Goal: Information Seeking & Learning: Learn about a topic

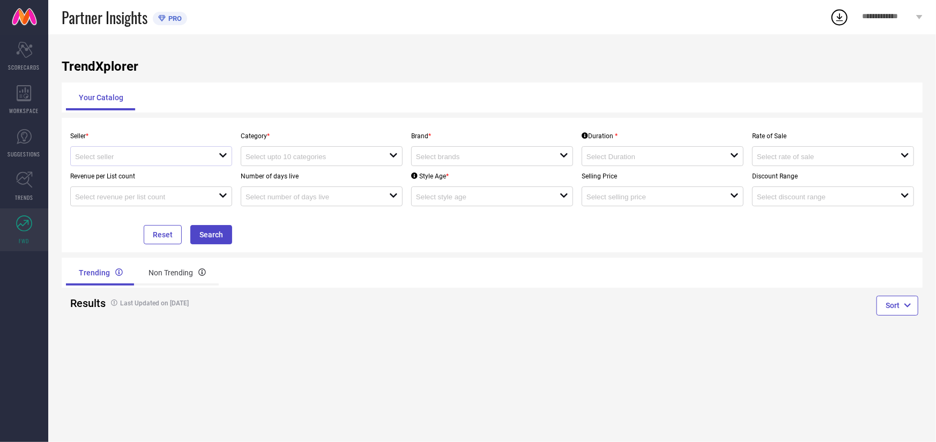
click at [164, 153] on div at bounding box center [147, 156] width 144 height 10
click at [150, 179] on li "UDAY FASHION ( 10792 )" at bounding box center [151, 176] width 161 height 19
type input "UDAY FASHION ( 10792 )"
click at [303, 155] on input at bounding box center [310, 157] width 129 height 8
click at [301, 180] on div "No results found" at bounding box center [322, 176] width 162 height 18
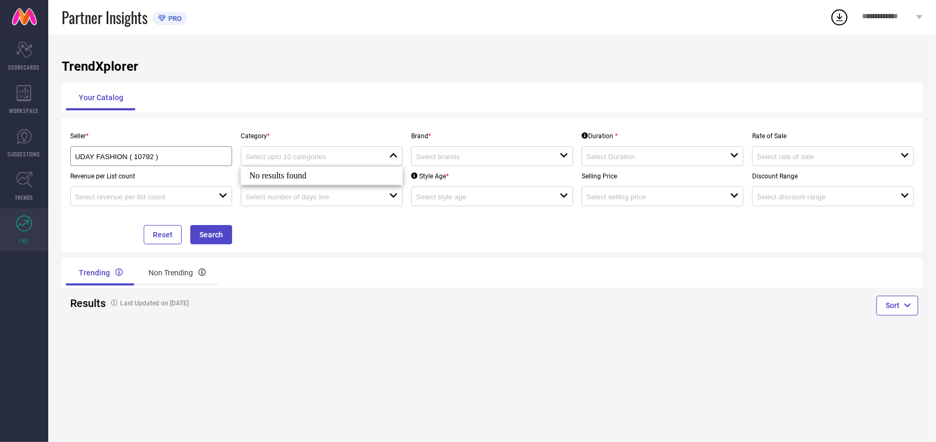
click at [300, 143] on div "Category * close" at bounding box center [321, 146] width 170 height 40
click at [452, 152] on div at bounding box center [488, 156] width 144 height 10
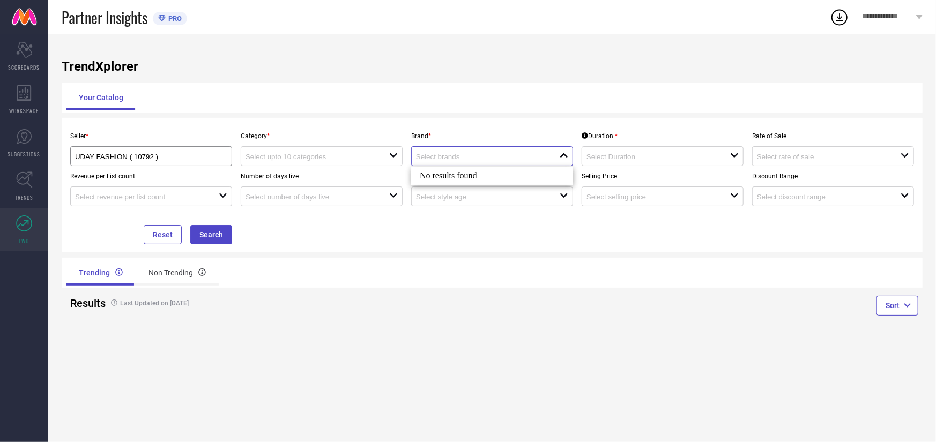
click at [457, 158] on input at bounding box center [480, 157] width 129 height 8
click at [643, 164] on div "open" at bounding box center [663, 156] width 162 height 20
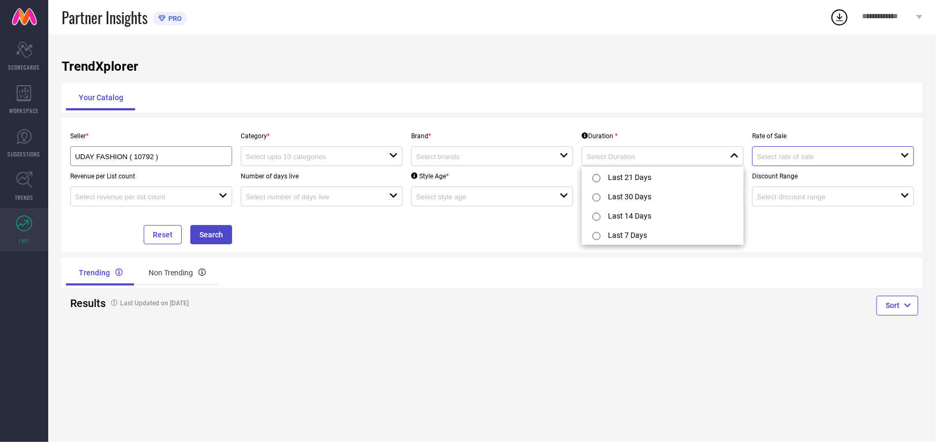
click at [766, 154] on input at bounding box center [821, 157] width 129 height 8
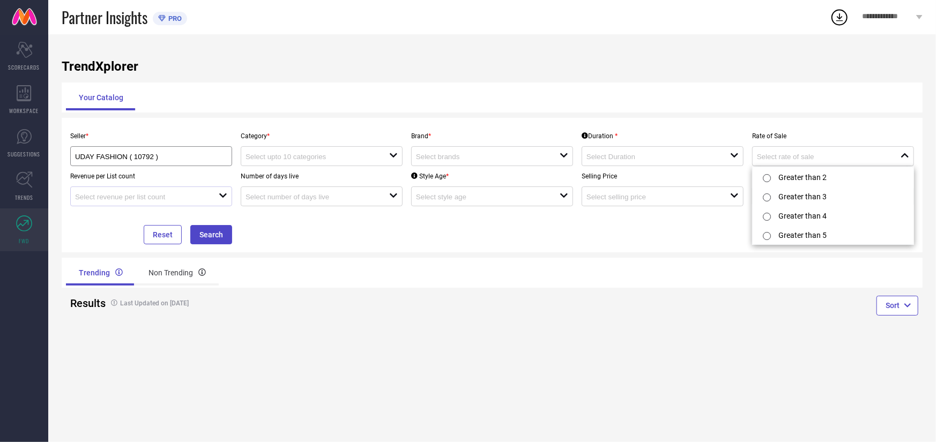
click at [142, 206] on div "open" at bounding box center [151, 197] width 162 height 20
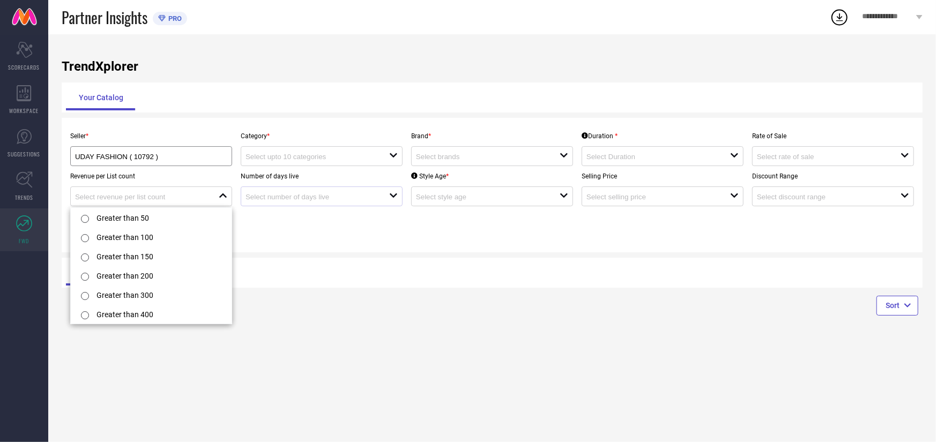
click at [317, 206] on div "open" at bounding box center [322, 197] width 162 height 20
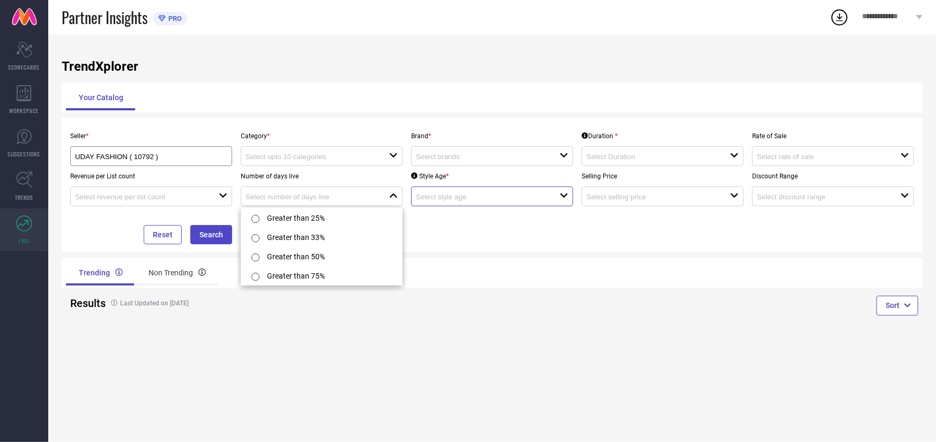
click at [447, 197] on input at bounding box center [480, 197] width 129 height 8
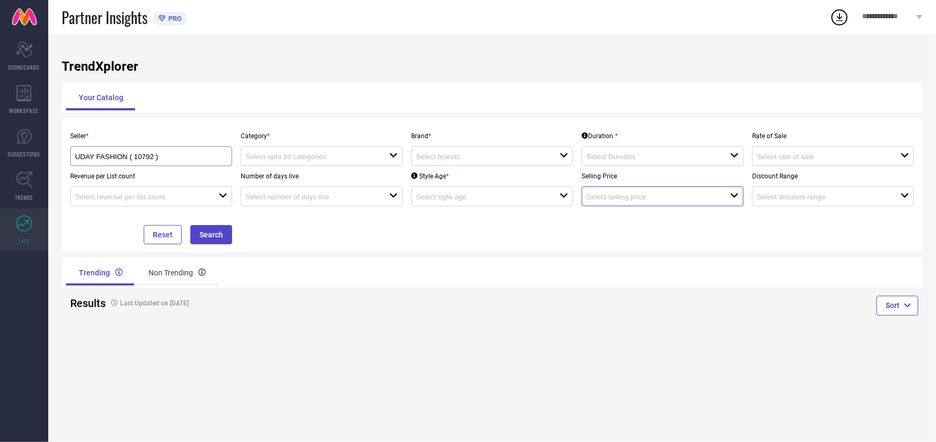
click at [604, 198] on input at bounding box center [651, 197] width 129 height 8
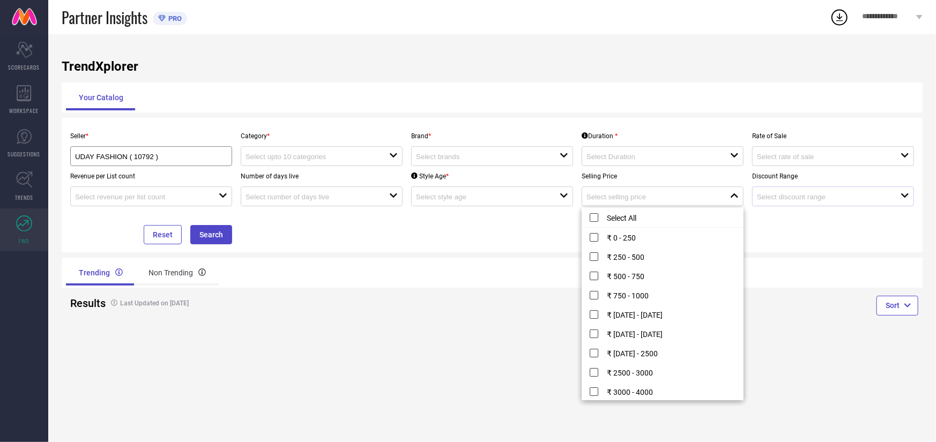
click at [789, 202] on div at bounding box center [829, 196] width 144 height 10
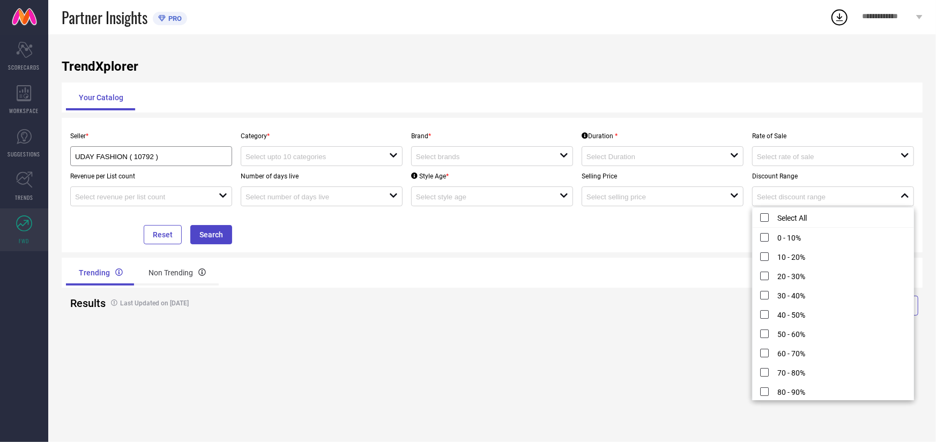
click at [336, 251] on div "Seller * UDAY FASHION ( 10792 ) Category * open Brand * open Duration * open Ra…" at bounding box center [492, 185] width 861 height 135
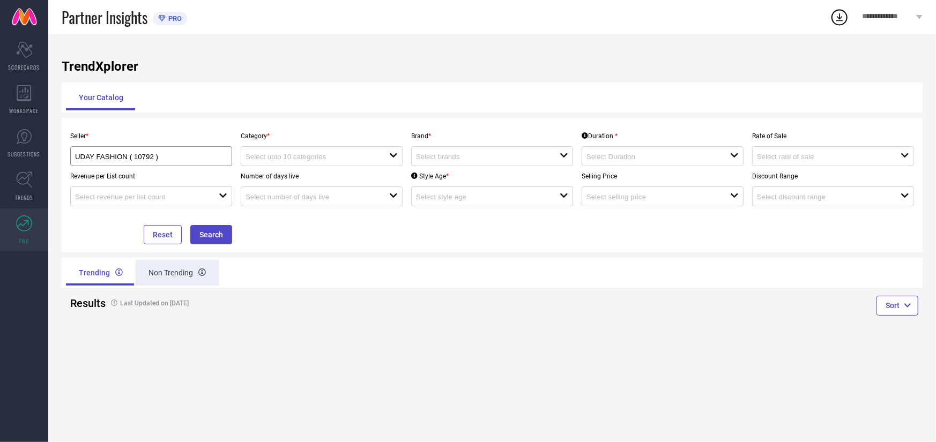
click at [175, 277] on div "Non Trending" at bounding box center [177, 273] width 83 height 26
click at [76, 279] on div "Trending" at bounding box center [100, 273] width 68 height 26
click at [294, 148] on div "open" at bounding box center [322, 156] width 162 height 20
click at [294, 148] on div "close" at bounding box center [322, 156] width 162 height 20
click at [493, 158] on input at bounding box center [480, 157] width 129 height 8
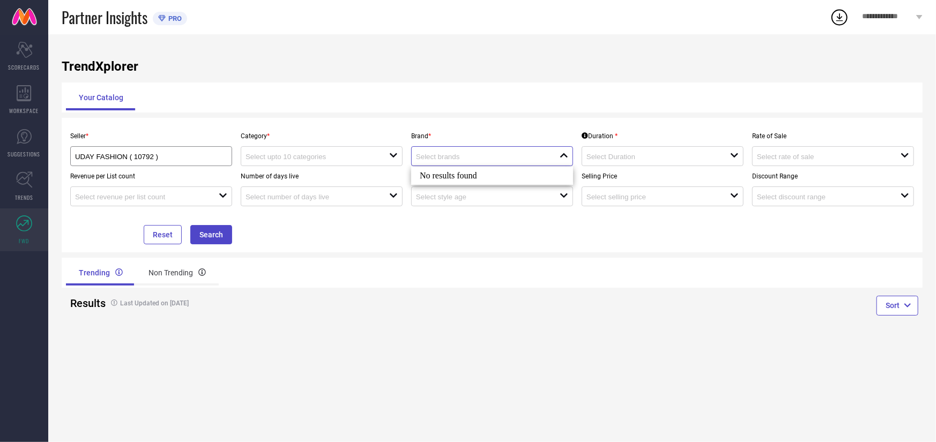
click at [493, 158] on input at bounding box center [480, 157] width 129 height 8
click at [633, 158] on input at bounding box center [651, 157] width 129 height 8
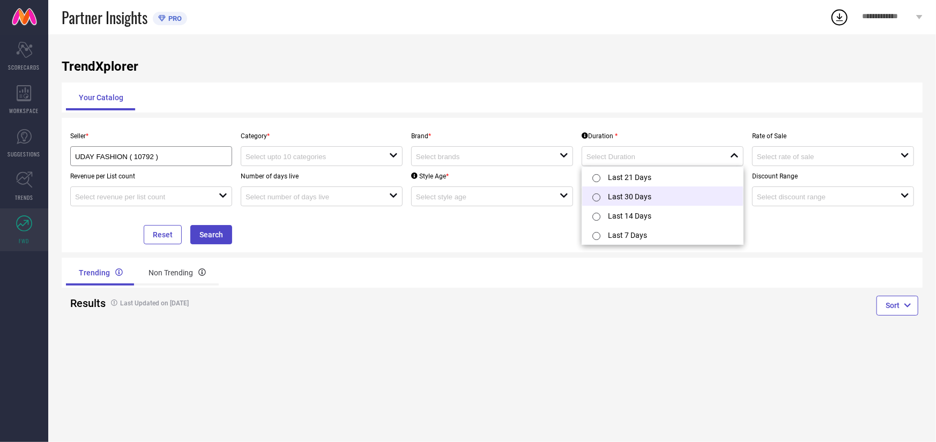
click at [637, 187] on li "Last 30 Days" at bounding box center [662, 196] width 161 height 19
type input "Last 30 Days"
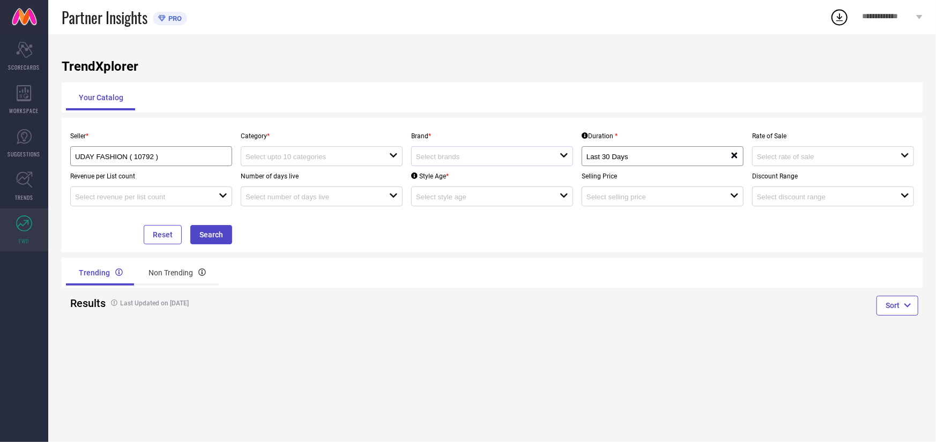
click at [518, 150] on div "open" at bounding box center [492, 156] width 162 height 20
click at [510, 157] on input at bounding box center [480, 157] width 129 height 8
click at [324, 164] on div "open" at bounding box center [322, 156] width 162 height 20
click at [801, 165] on div "open" at bounding box center [833, 156] width 162 height 20
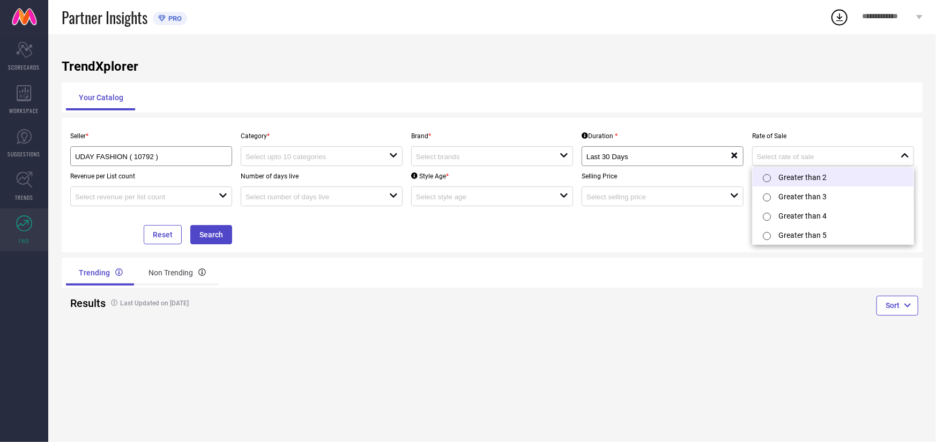
click at [786, 176] on li "Greater than 2" at bounding box center [833, 176] width 161 height 19
type input "Greater than 2"
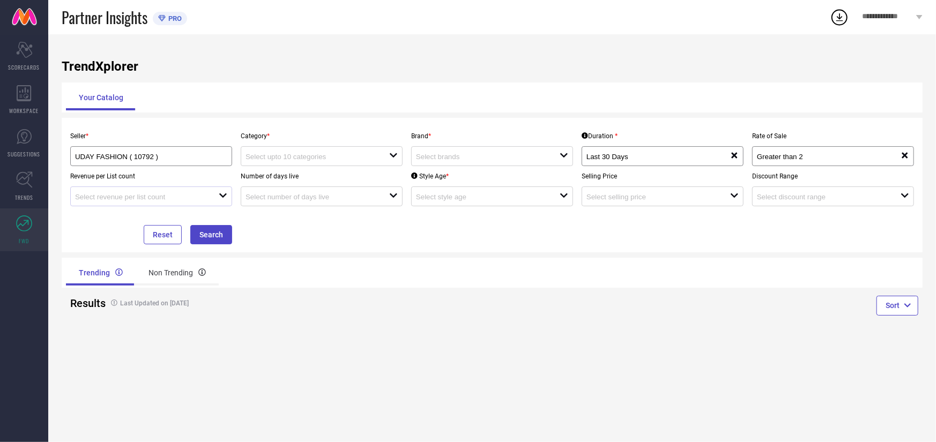
click at [217, 196] on div at bounding box center [147, 196] width 144 height 10
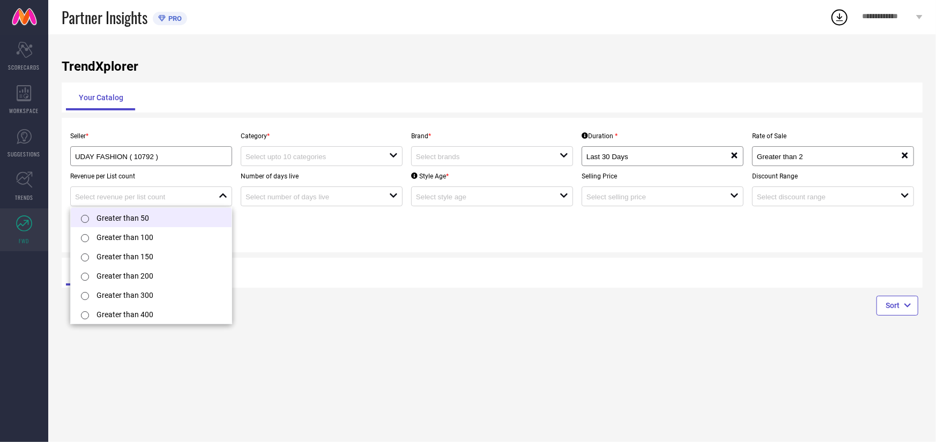
click at [191, 218] on li "Greater than 50" at bounding box center [151, 217] width 161 height 19
type input "Greater than 50"
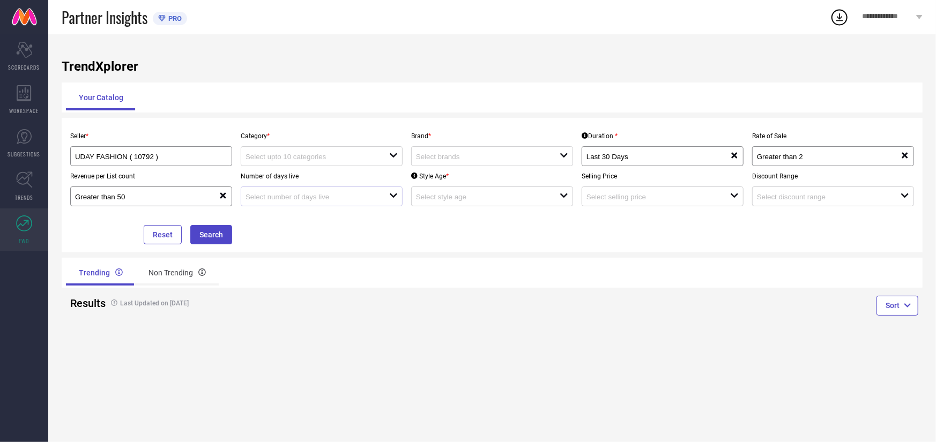
click at [391, 192] on icon "open" at bounding box center [393, 195] width 9 height 9
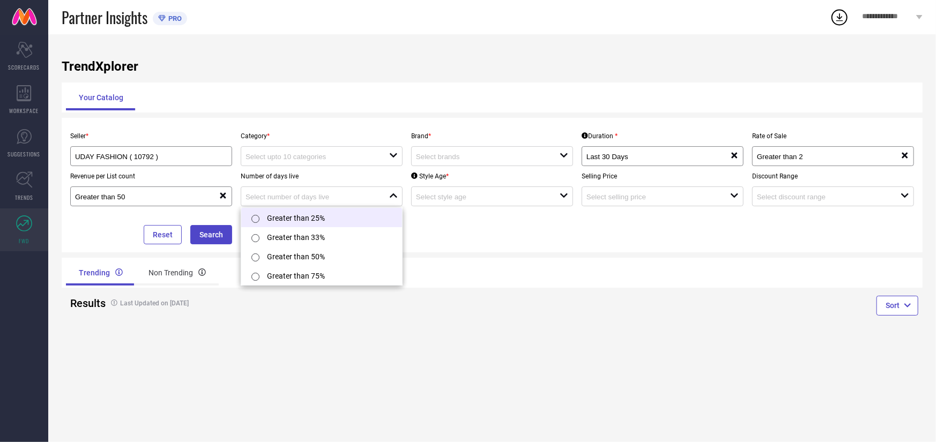
click at [333, 220] on li "Greater than 25%" at bounding box center [321, 217] width 161 height 19
type input "Greater than 25%"
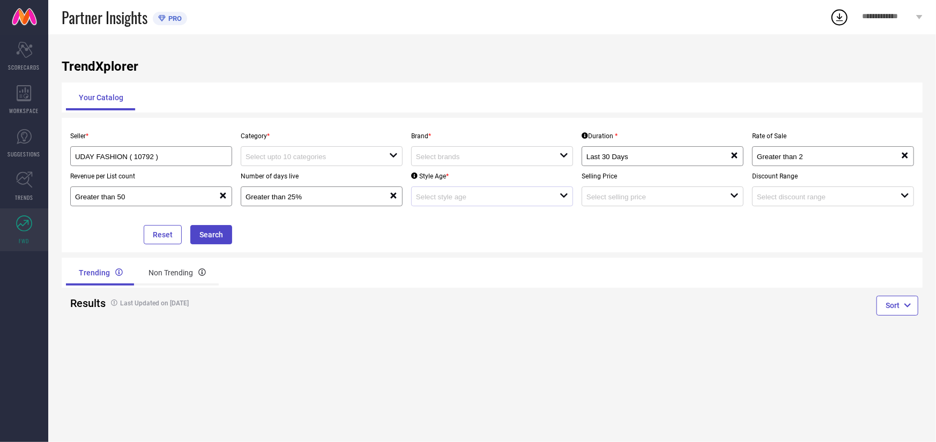
click at [511, 190] on div "open" at bounding box center [492, 197] width 162 height 20
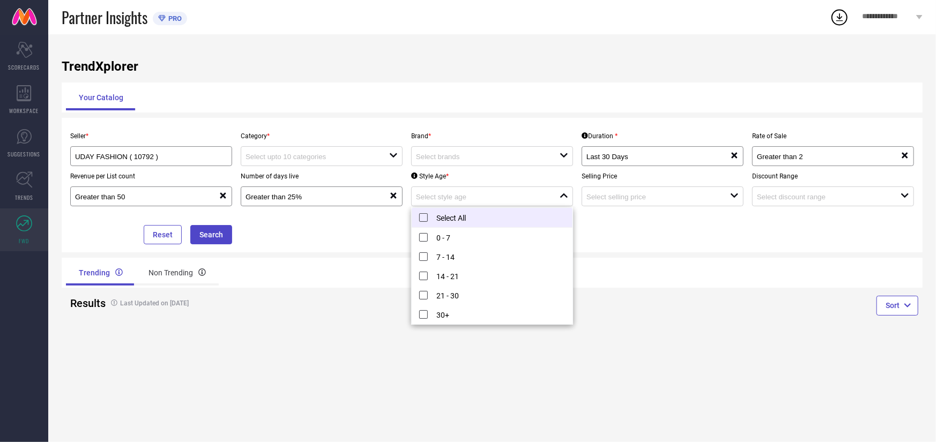
click at [478, 225] on li "Select All" at bounding box center [492, 218] width 161 height 20
type input "0 - 7, + 4 more"
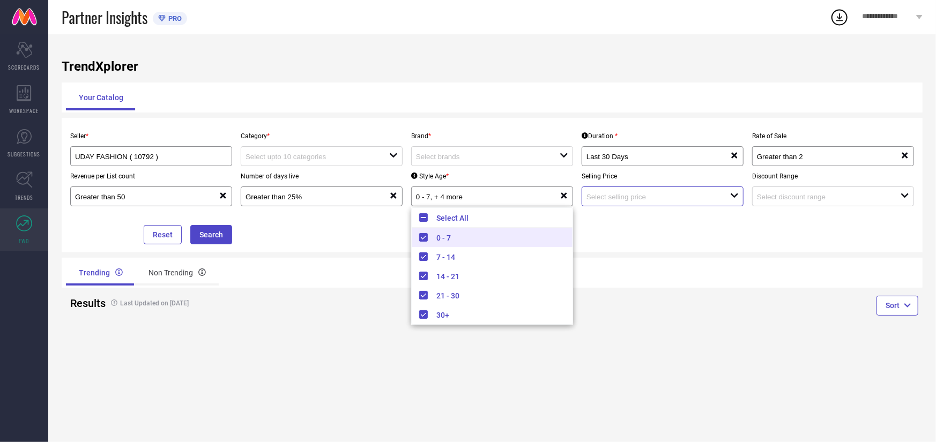
click at [602, 198] on input at bounding box center [651, 197] width 129 height 8
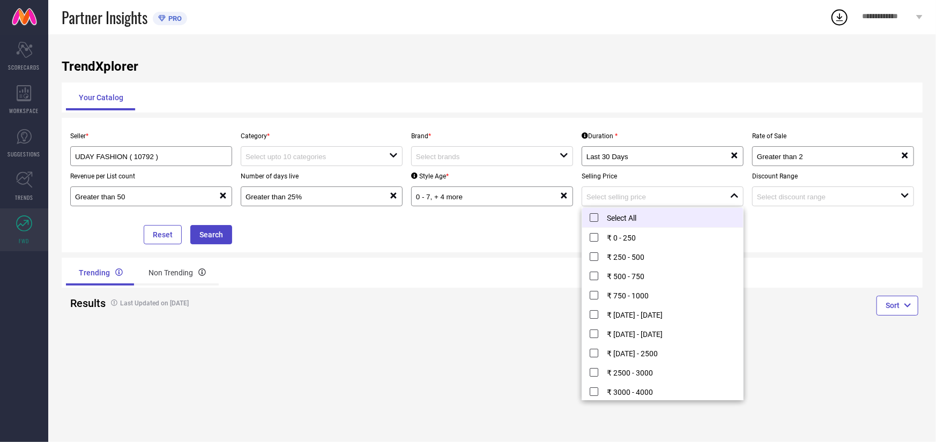
click at [640, 223] on li "Select All" at bounding box center [662, 218] width 161 height 20
type input "₹ 0 - 250, + 11 more"
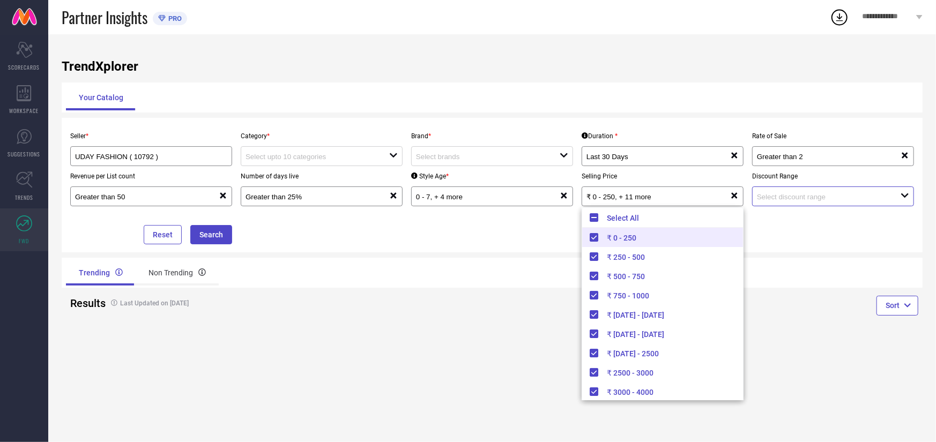
click at [781, 195] on input at bounding box center [821, 197] width 129 height 8
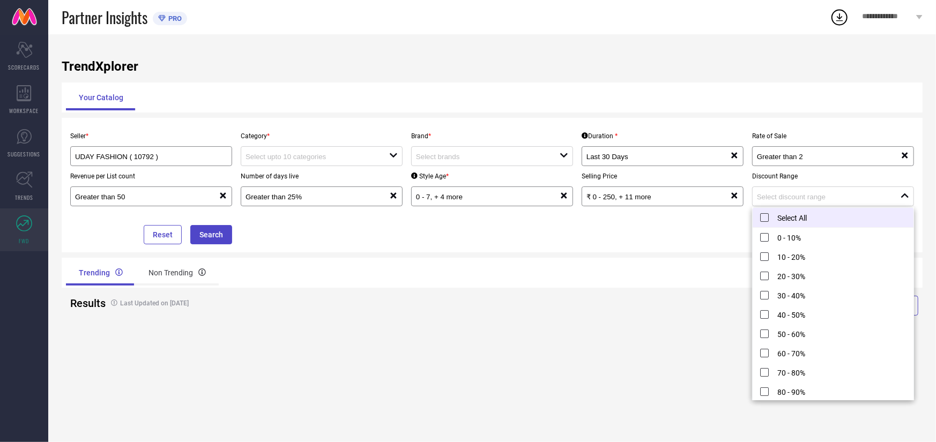
click at [781, 212] on li "Select All" at bounding box center [833, 218] width 161 height 20
type input "0 - 10%, + 10 more"
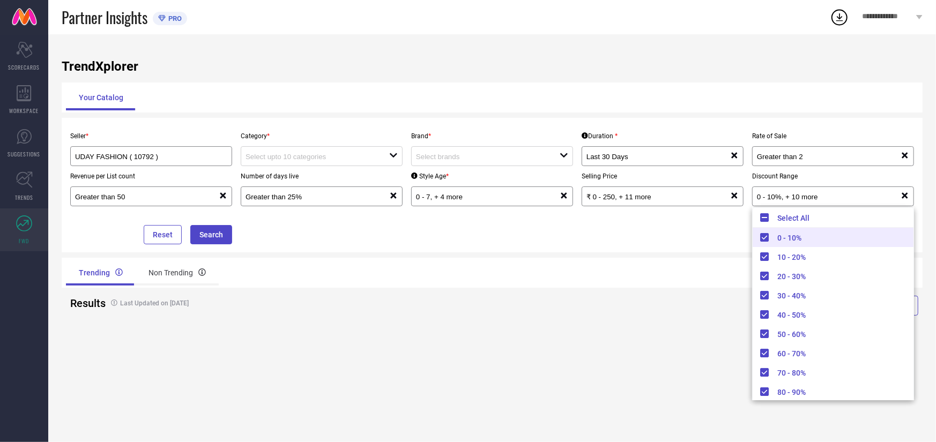
click at [464, 258] on div "Trending Non Trending" at bounding box center [277, 273] width 430 height 30
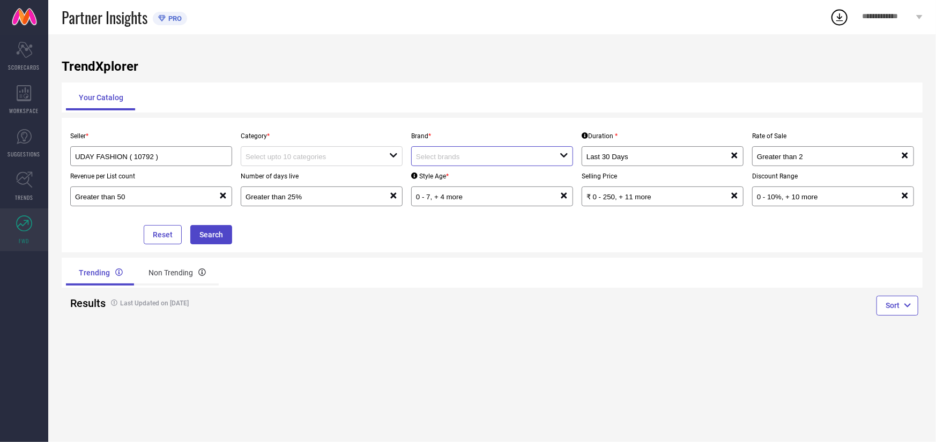
click at [448, 159] on input at bounding box center [480, 157] width 129 height 8
click at [352, 161] on div at bounding box center [318, 156] width 144 height 10
click at [339, 232] on div "Seller * UDAY FASHION ( 10792 ) Category * close Brand * open Duration * Last 3…" at bounding box center [492, 185] width 852 height 118
click at [180, 163] on div "UDAY FASHION ( 10792 )" at bounding box center [151, 156] width 162 height 20
